Goal: Information Seeking & Learning: Learn about a topic

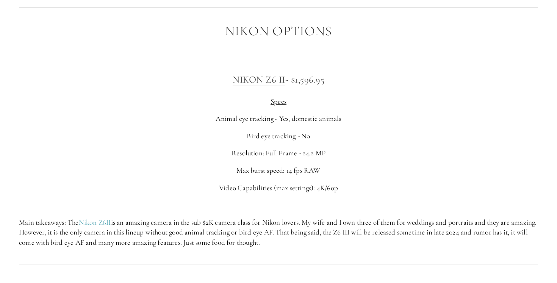
scroll to position [1204, 0]
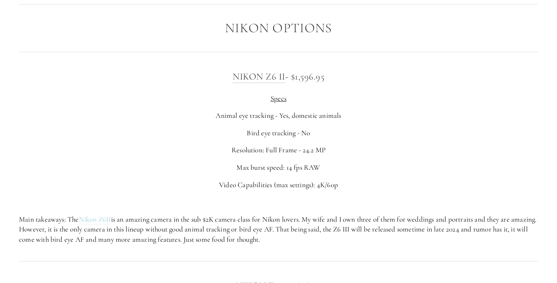
click at [97, 217] on link "Nikon Z6II" at bounding box center [95, 219] width 32 height 9
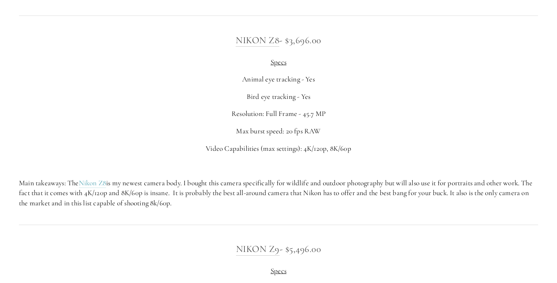
scroll to position [1452, 0]
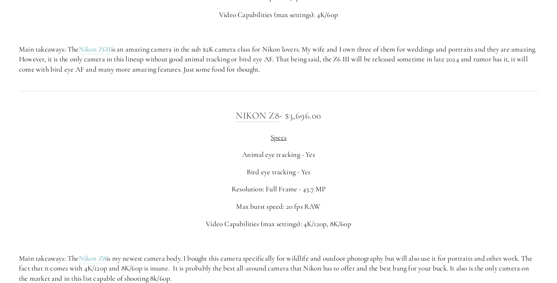
click at [137, 97] on div at bounding box center [279, 91] width 532 height 20
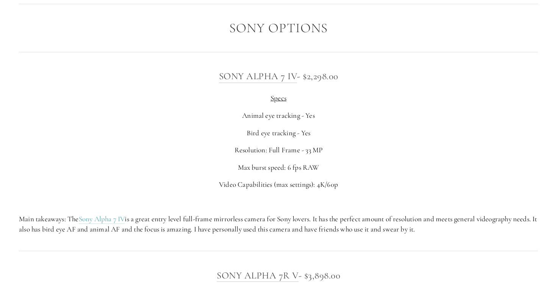
scroll to position [1870, 0]
click at [267, 73] on link "Sony Alpha 7 IV" at bounding box center [258, 76] width 78 height 12
